Goal: Find specific page/section: Find specific page/section

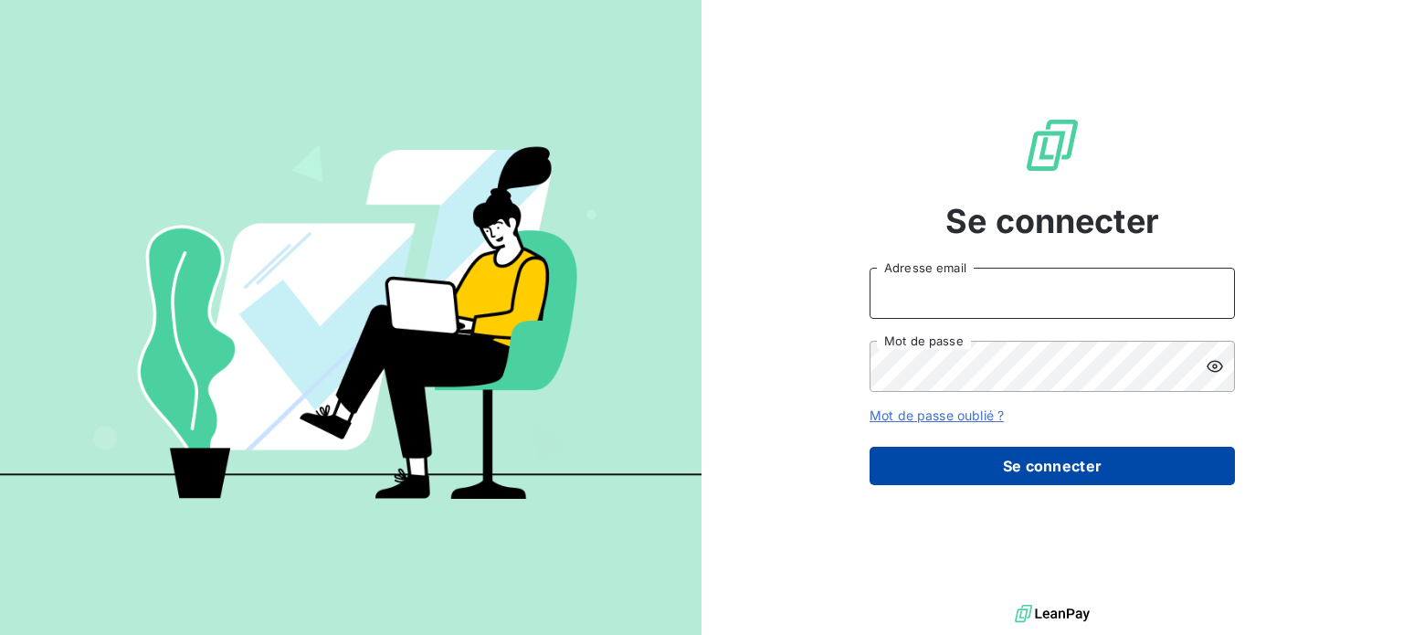
type input "[EMAIL_ADDRESS][PERSON_NAME][DOMAIN_NAME]"
click at [983, 469] on button "Se connecter" at bounding box center [1051, 466] width 365 height 38
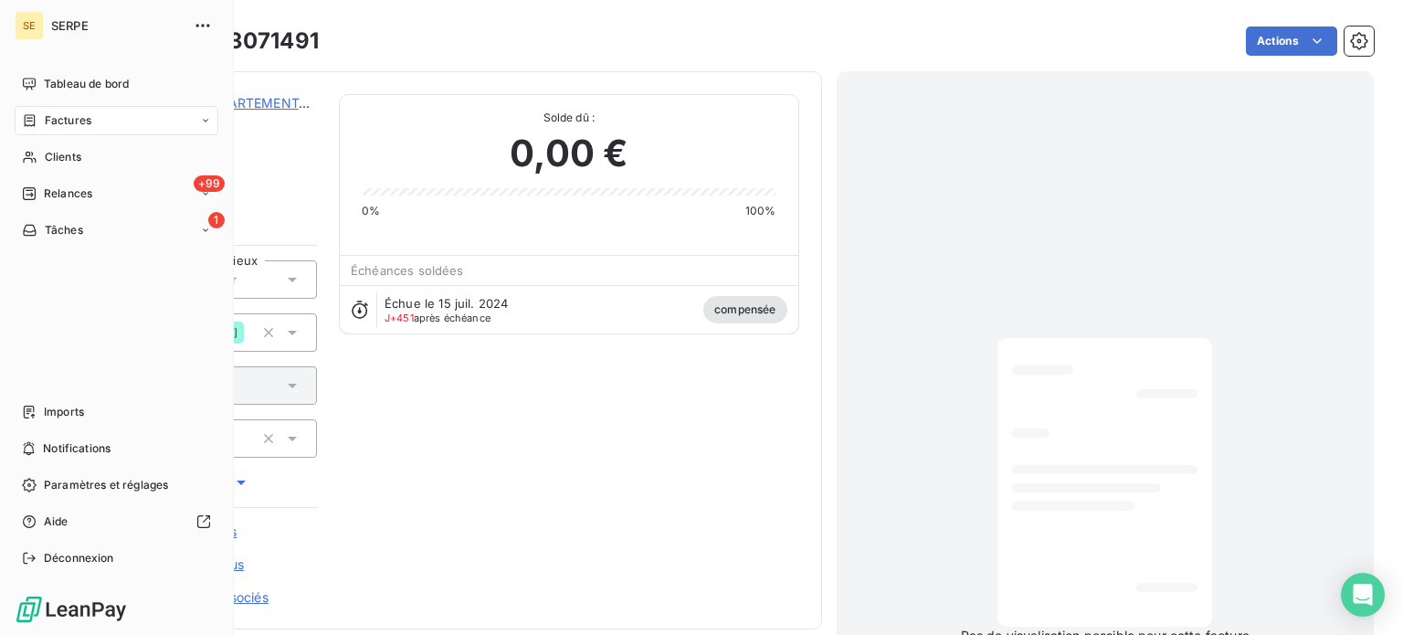
click at [99, 123] on div "Factures" at bounding box center [117, 120] width 204 height 29
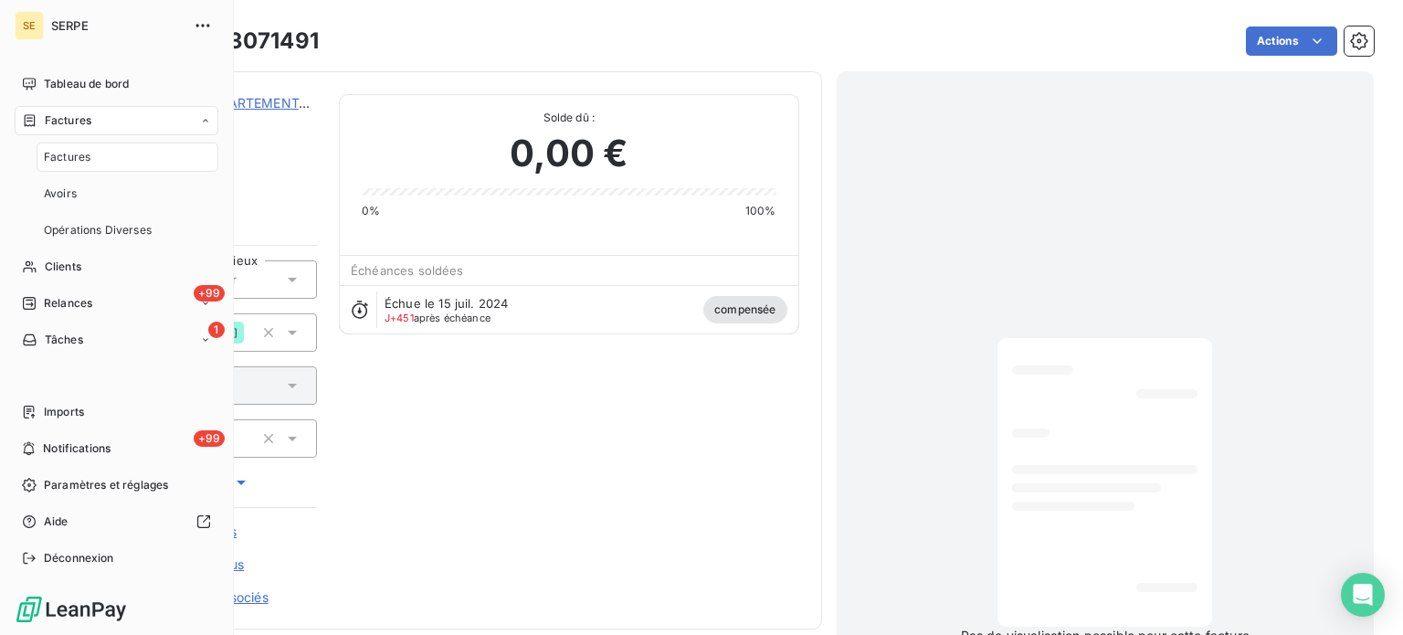
click at [80, 163] on span "Factures" at bounding box center [67, 157] width 47 height 16
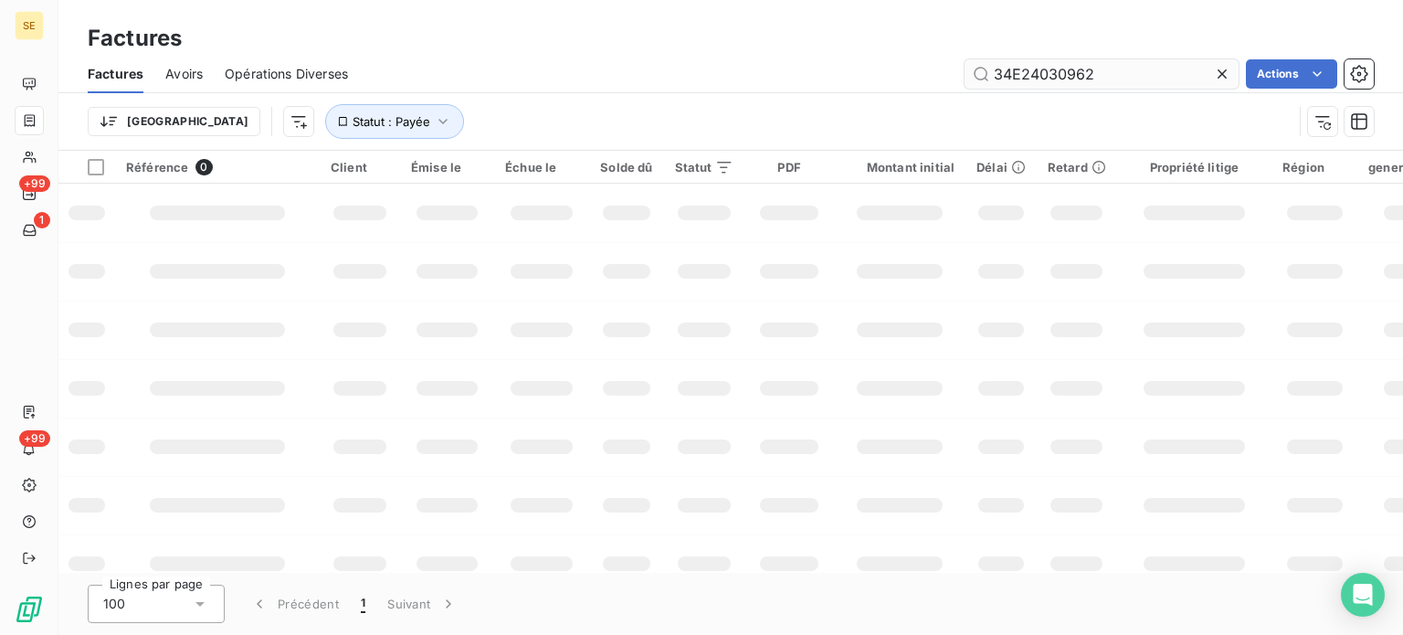
click at [1107, 74] on input "34E24030962" at bounding box center [1101, 73] width 274 height 29
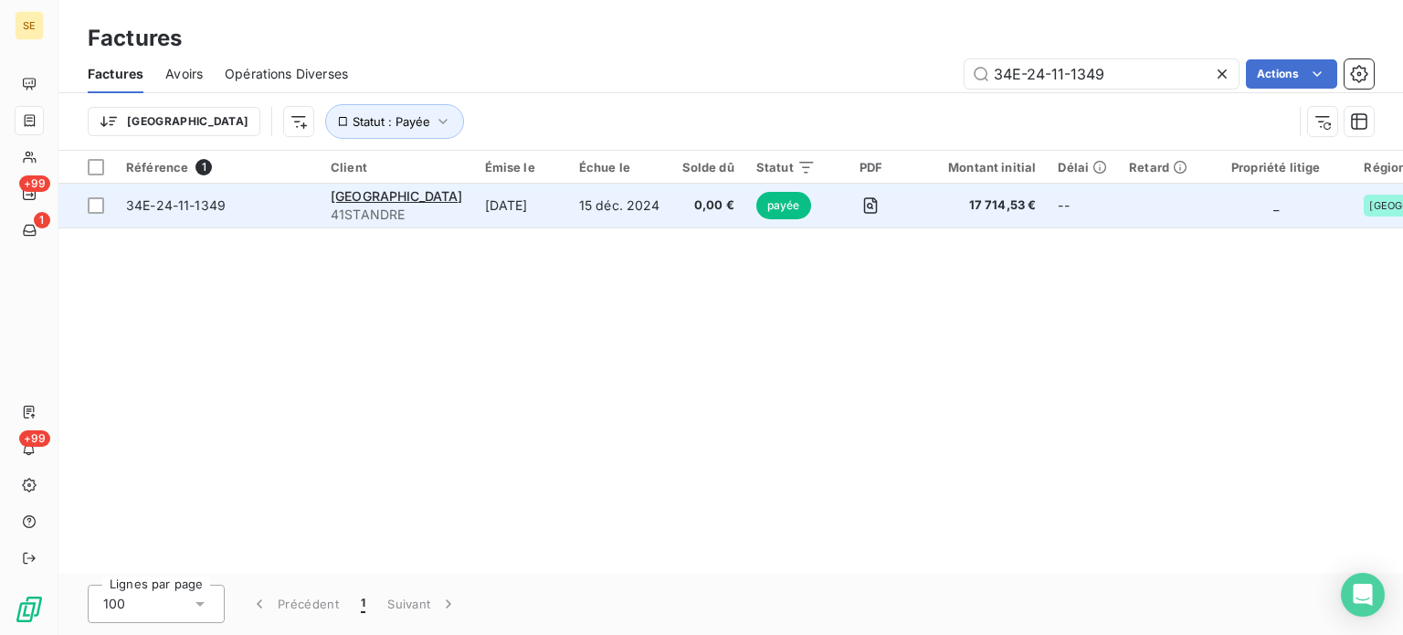
type input "34E-24-11-1349"
click at [172, 197] on span "34E-24-11-1349" at bounding box center [176, 205] width 100 height 16
